Goal: Task Accomplishment & Management: Manage account settings

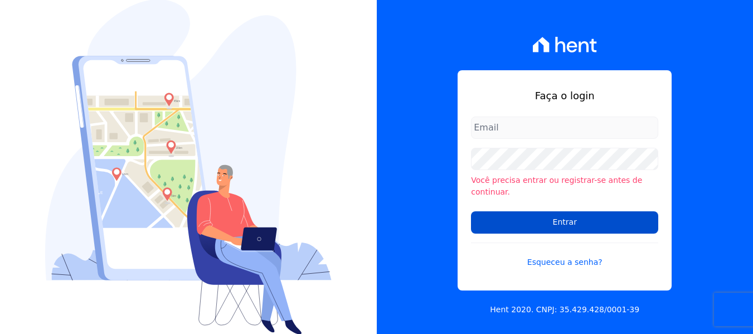
type input "[EMAIL_ADDRESS][DOMAIN_NAME]"
click at [498, 212] on input "Entrar" at bounding box center [564, 222] width 187 height 22
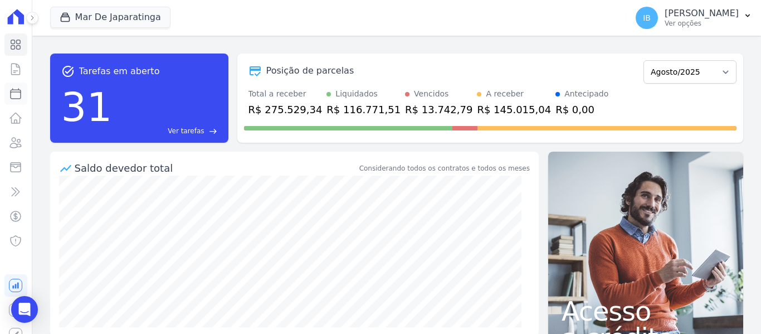
click at [14, 98] on link "Parcelas" at bounding box center [15, 94] width 23 height 22
select select
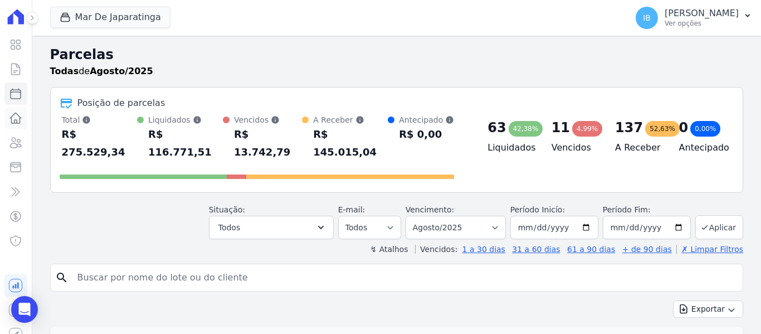
click at [11, 118] on icon at bounding box center [15, 117] width 13 height 13
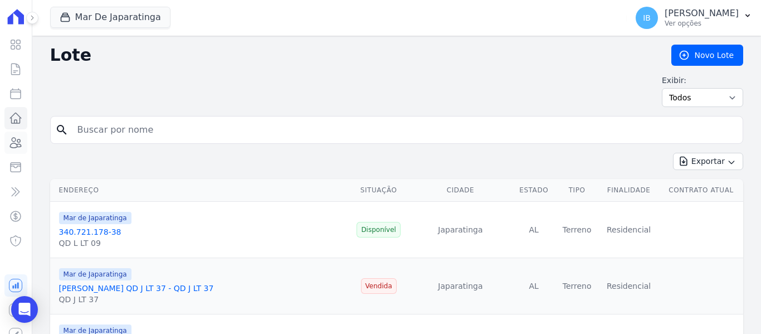
click at [13, 144] on icon at bounding box center [15, 142] width 13 height 13
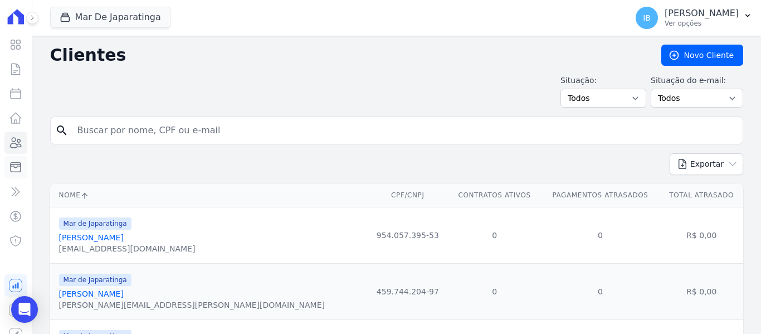
click at [10, 168] on icon at bounding box center [15, 167] width 13 height 13
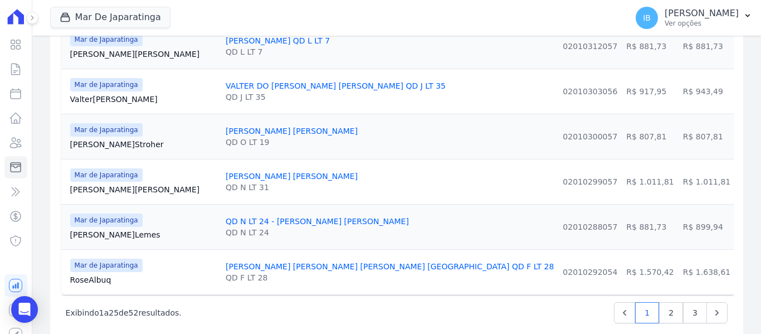
scroll to position [1170, 0]
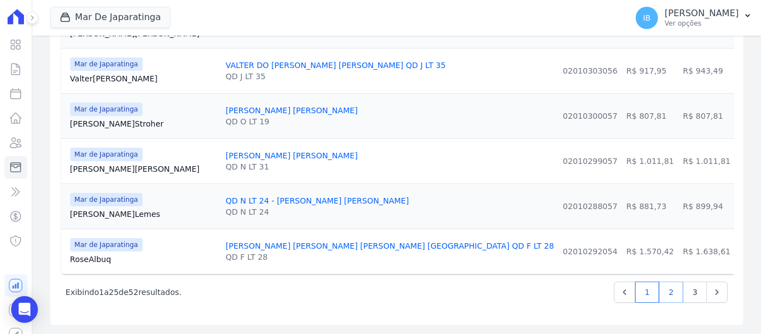
click at [661, 293] on link "2" at bounding box center [671, 292] width 24 height 21
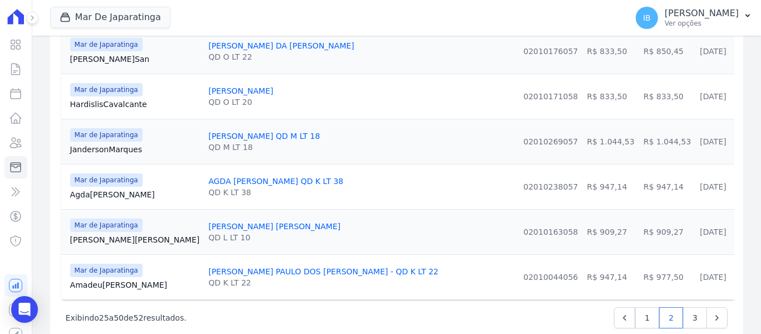
scroll to position [1170, 0]
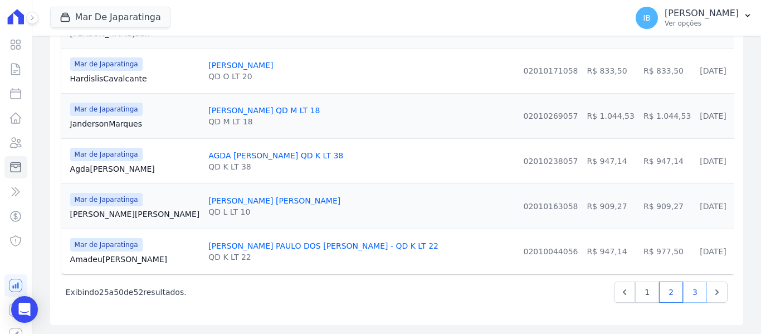
click at [683, 292] on link "3" at bounding box center [695, 292] width 24 height 21
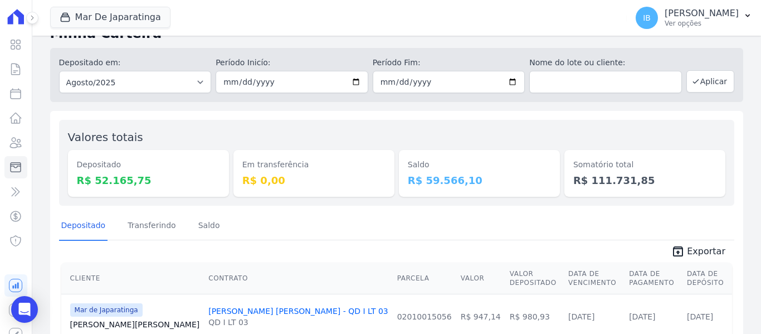
scroll to position [20, 0]
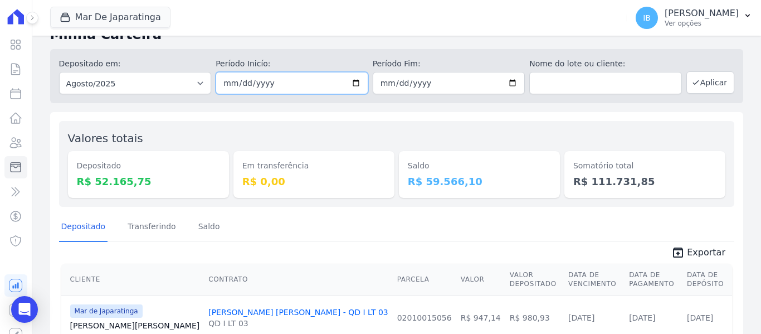
click at [356, 83] on input "[DATE]" at bounding box center [292, 83] width 153 height 22
type input "2025-08-14"
click at [505, 81] on input "[DATE]" at bounding box center [449, 83] width 153 height 22
type input "2025-08-14"
click at [707, 77] on button "Aplicar" at bounding box center [711, 82] width 48 height 22
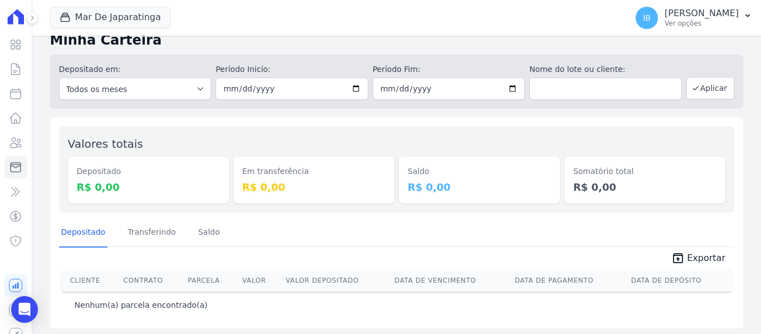
scroll to position [18, 0]
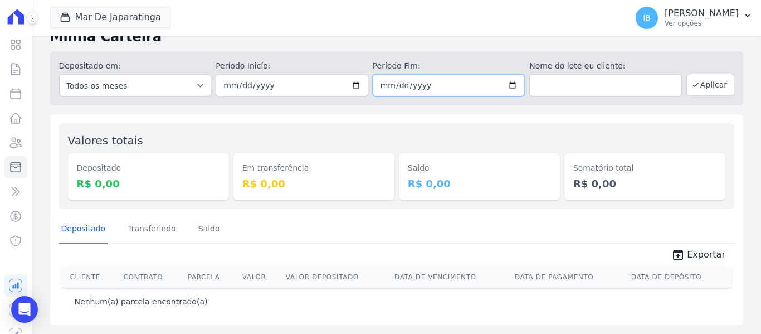
click at [513, 86] on input "[DATE]" at bounding box center [449, 85] width 153 height 22
click at [347, 85] on input "[DATE]" at bounding box center [292, 85] width 153 height 22
click at [356, 83] on input "2025-08-14" at bounding box center [292, 85] width 153 height 22
type input "[DATE]"
click at [505, 84] on input "2025-08-14" at bounding box center [449, 85] width 153 height 22
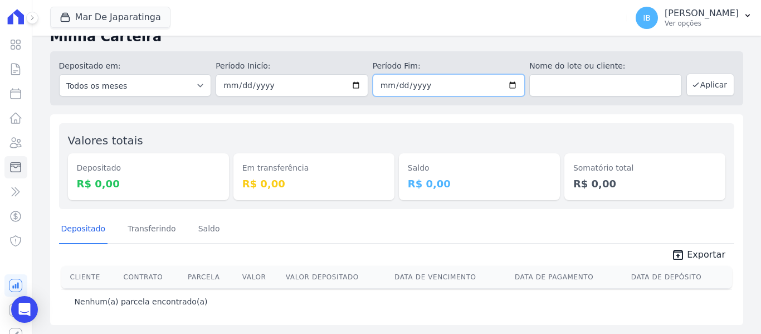
type input "[DATE]"
click at [695, 83] on button "Aplicar" at bounding box center [711, 85] width 48 height 22
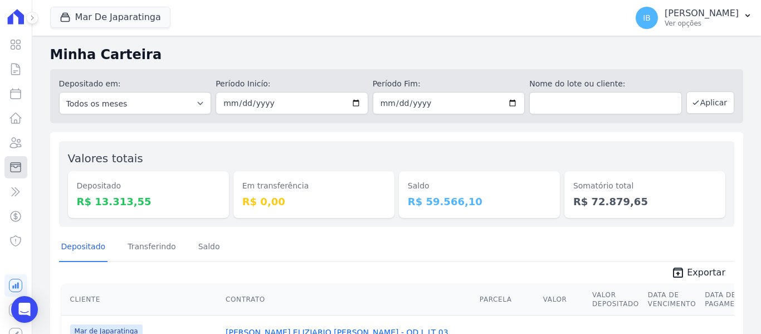
click at [12, 169] on icon at bounding box center [15, 167] width 13 height 13
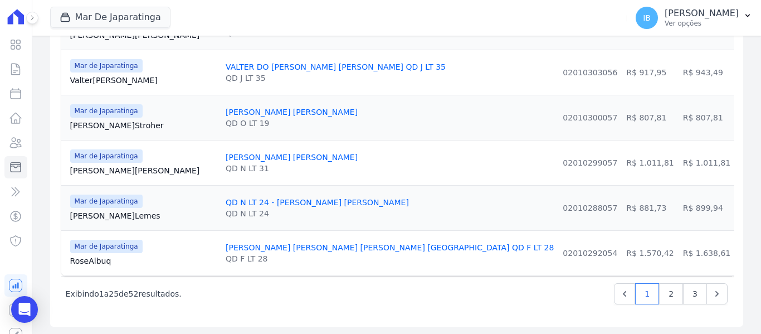
scroll to position [1170, 0]
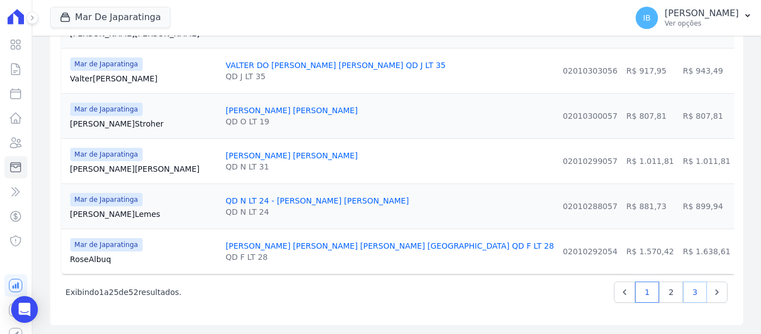
click at [685, 292] on link "3" at bounding box center [695, 292] width 24 height 21
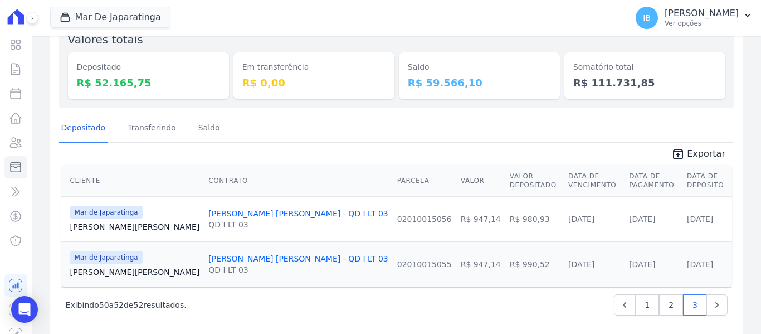
scroll to position [132, 0]
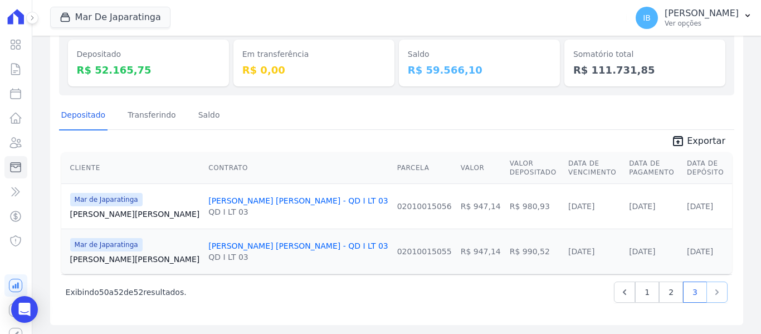
click at [712, 293] on icon "Next" at bounding box center [717, 292] width 11 height 11
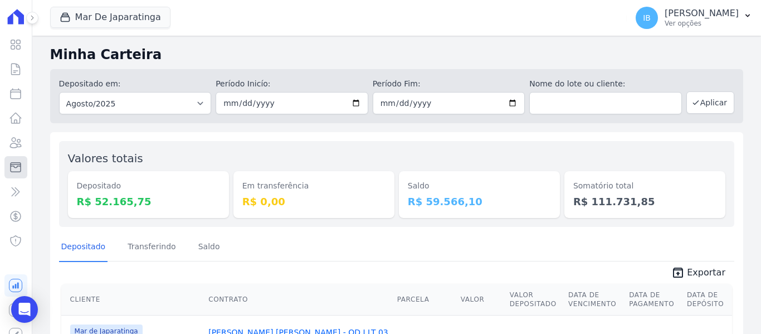
click at [8, 171] on link "Minha Carteira" at bounding box center [15, 167] width 23 height 22
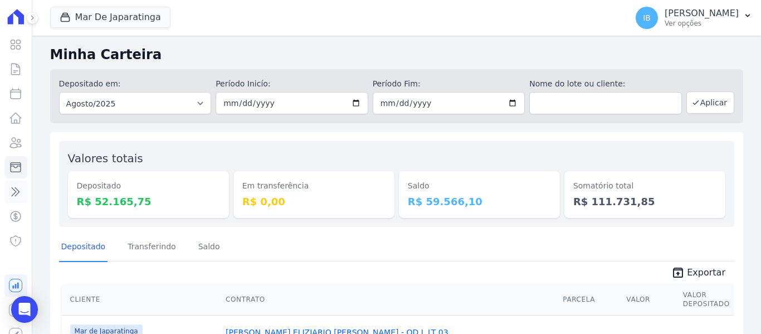
click at [7, 189] on link "Transferências" at bounding box center [15, 192] width 23 height 22
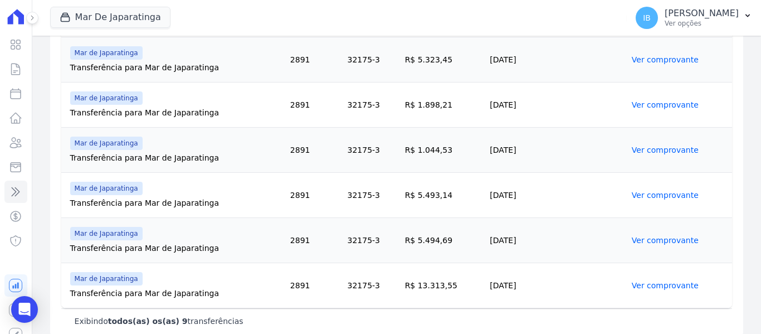
scroll to position [401, 0]
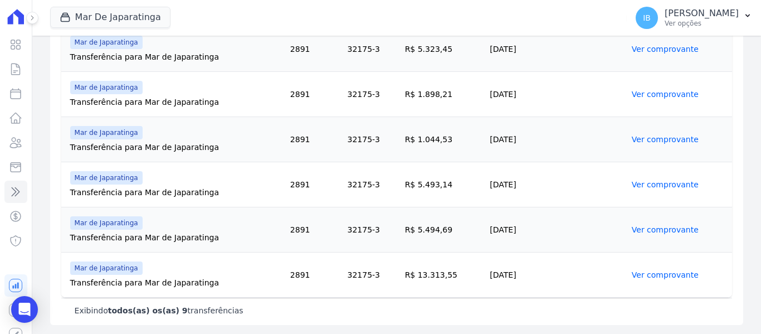
click at [639, 277] on link "Ver comprovante" at bounding box center [665, 274] width 67 height 9
